Goal: Task Accomplishment & Management: Use online tool/utility

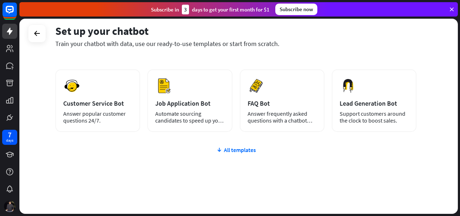
scroll to position [102, 0]
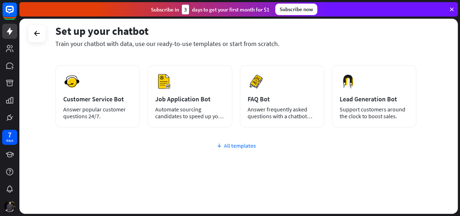
click at [241, 148] on div "All templates" at bounding box center [235, 145] width 361 height 7
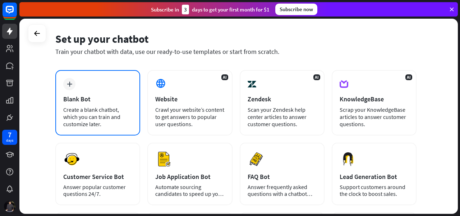
scroll to position [24, 0]
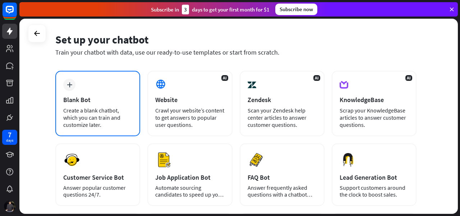
click at [103, 113] on div "Create a blank chatbot, which you can train and customize later." at bounding box center [97, 118] width 69 height 22
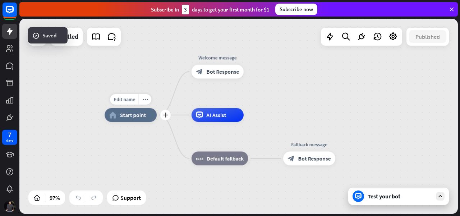
click at [139, 115] on span "Start point" at bounding box center [133, 114] width 26 height 7
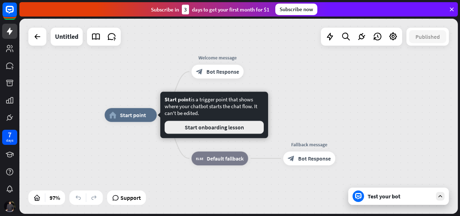
click at [176, 125] on button "Start onboarding lesson" at bounding box center [213, 127] width 99 height 13
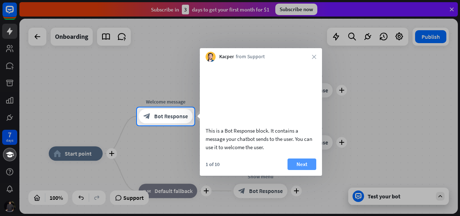
click at [312, 170] on button "Next" at bounding box center [301, 163] width 29 height 11
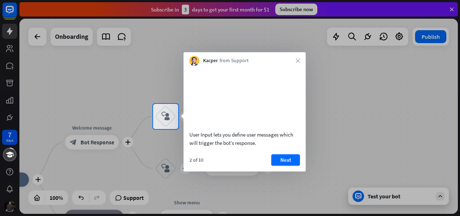
click at [281, 171] on div "2 of 10 Next" at bounding box center [245, 162] width 122 height 17
click at [278, 166] on button "Next" at bounding box center [285, 159] width 29 height 11
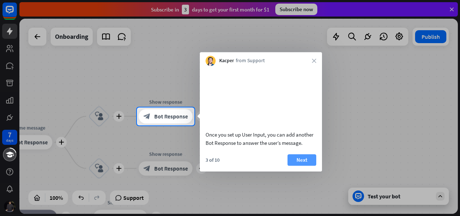
click at [293, 166] on button "Next" at bounding box center [301, 159] width 29 height 11
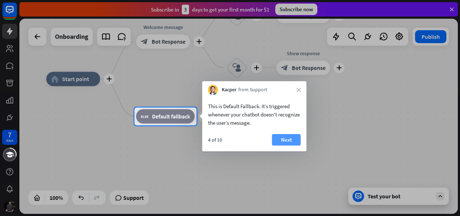
click at [283, 135] on button "Next" at bounding box center [286, 139] width 29 height 11
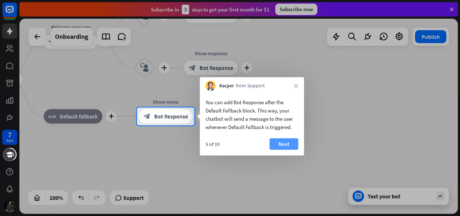
click at [283, 140] on button "Next" at bounding box center [283, 143] width 29 height 11
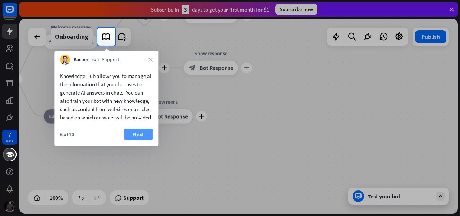
click at [142, 140] on button "Next" at bounding box center [138, 134] width 29 height 11
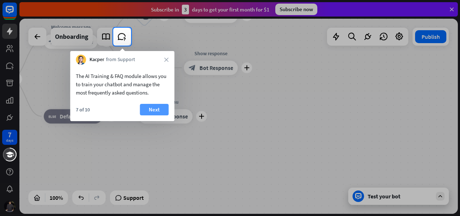
click at [164, 106] on button "Next" at bounding box center [154, 109] width 29 height 11
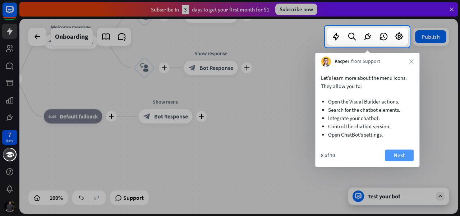
click at [396, 158] on button "Next" at bounding box center [399, 154] width 29 height 11
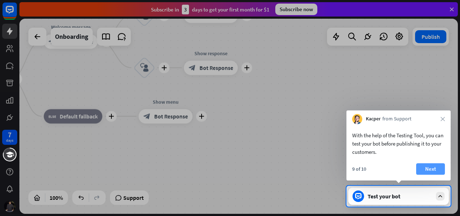
click at [422, 166] on button "Next" at bounding box center [430, 168] width 29 height 11
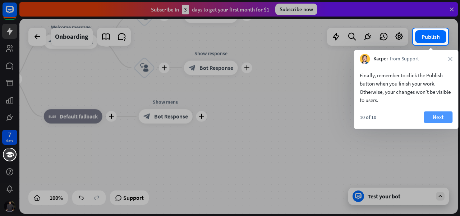
click at [431, 119] on button "Next" at bounding box center [437, 116] width 29 height 11
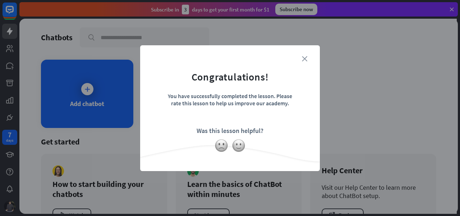
click at [302, 59] on icon "close" at bounding box center [304, 58] width 5 height 5
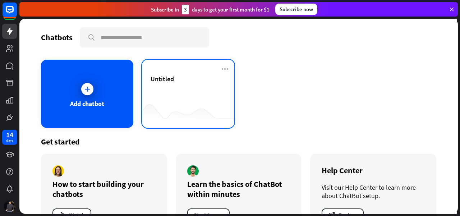
click at [160, 93] on div "Untitled" at bounding box center [187, 87] width 75 height 25
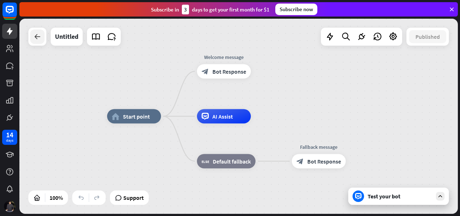
click at [39, 34] on icon at bounding box center [37, 36] width 9 height 9
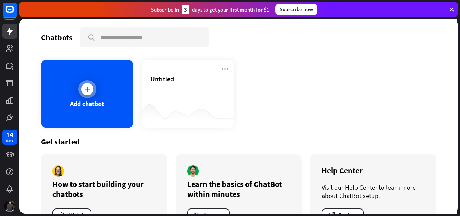
click at [89, 80] on div "Add chatbot" at bounding box center [87, 94] width 92 height 68
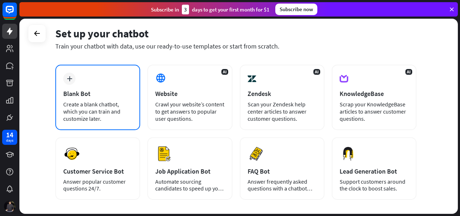
scroll to position [24, 0]
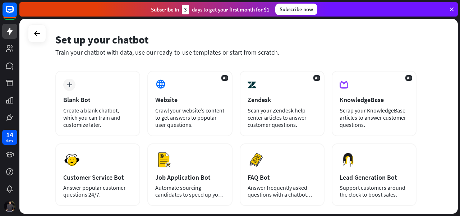
click at [31, 43] on div "Set up your chatbot Train your chatbot with data, use our ready-to-use template…" at bounding box center [238, 116] width 438 height 195
click at [36, 36] on icon at bounding box center [37, 33] width 9 height 9
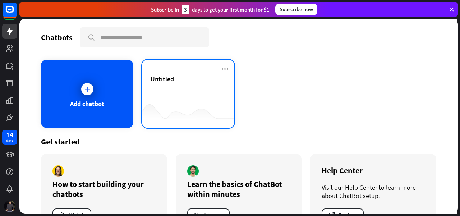
click at [178, 95] on div "Untitled" at bounding box center [187, 87] width 75 height 25
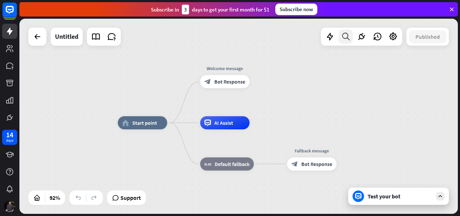
click at [339, 38] on div at bounding box center [345, 36] width 14 height 14
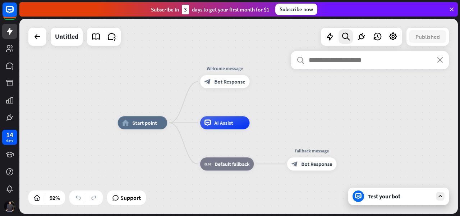
click at [404, 196] on div "search close" at bounding box center [370, 128] width 158 height 154
